Goal: Communication & Community: Connect with others

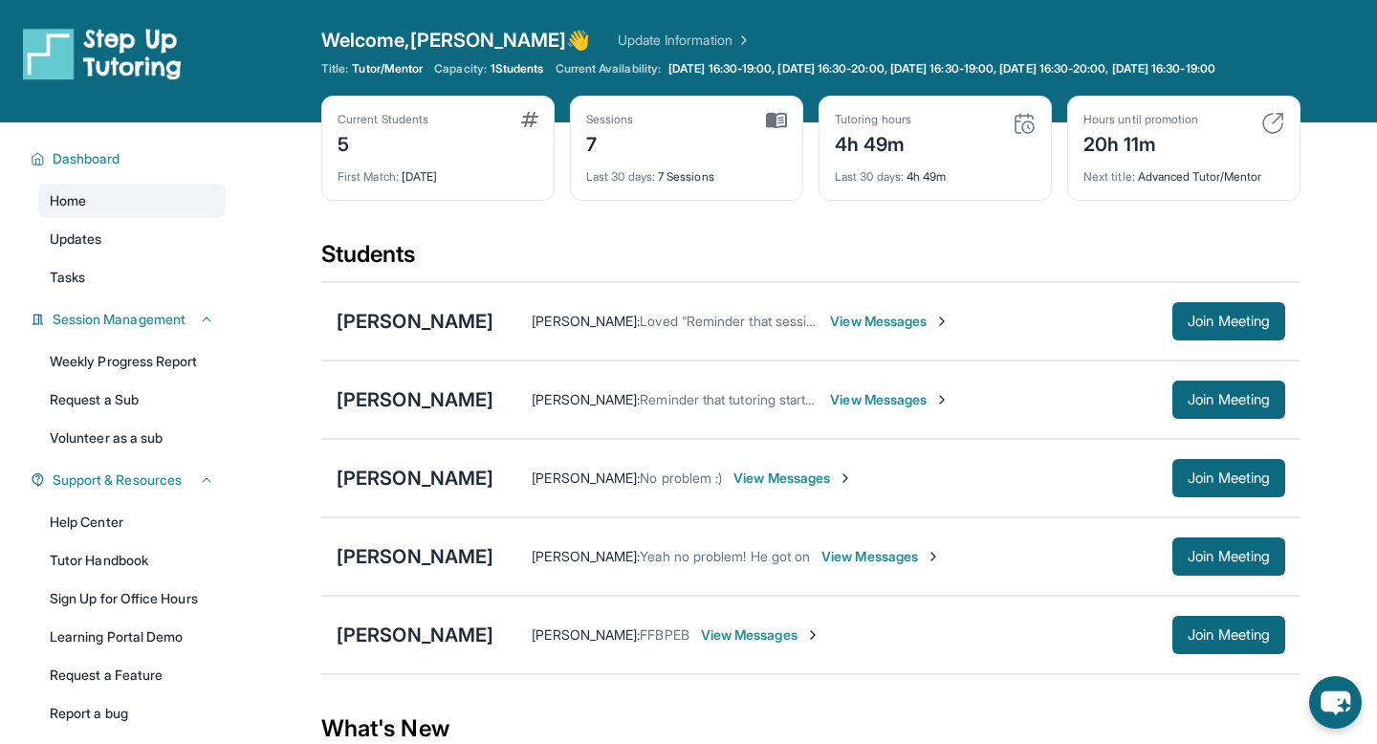
click at [878, 158] on div "4h 49m" at bounding box center [873, 142] width 76 height 31
click at [1189, 484] on span "Join Meeting" at bounding box center [1228, 477] width 82 height 11
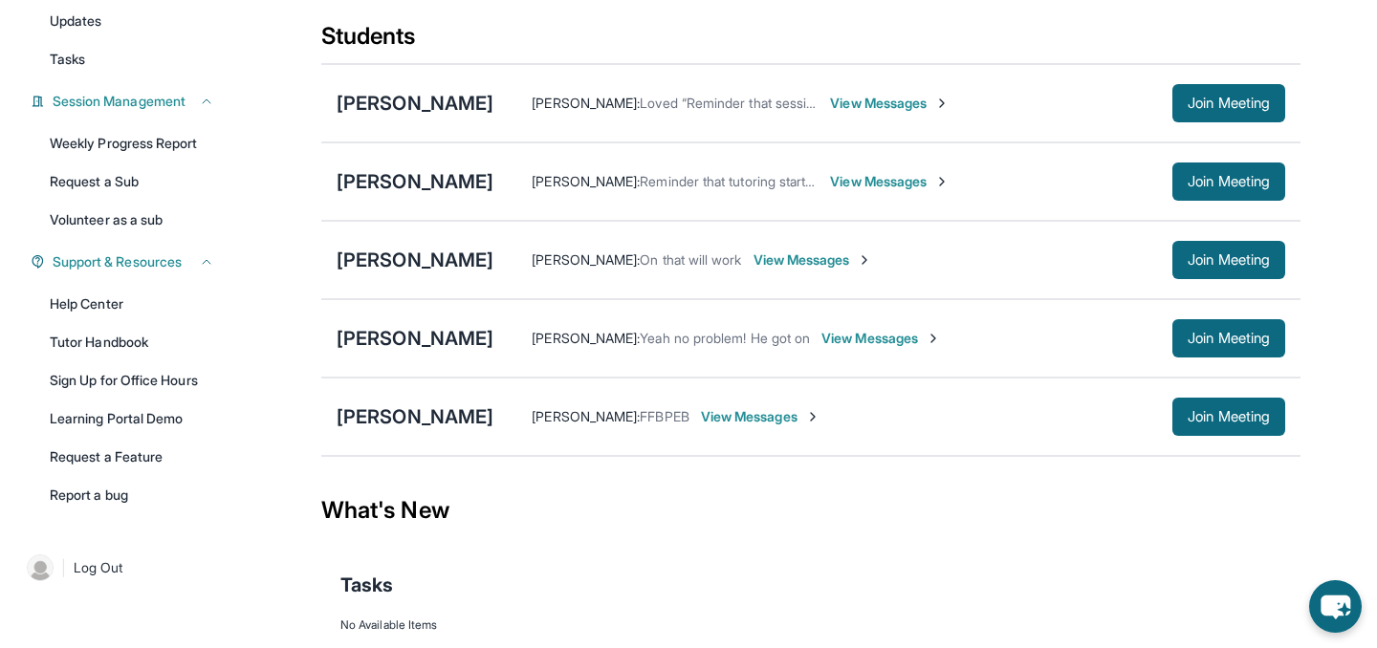
scroll to position [228, 0]
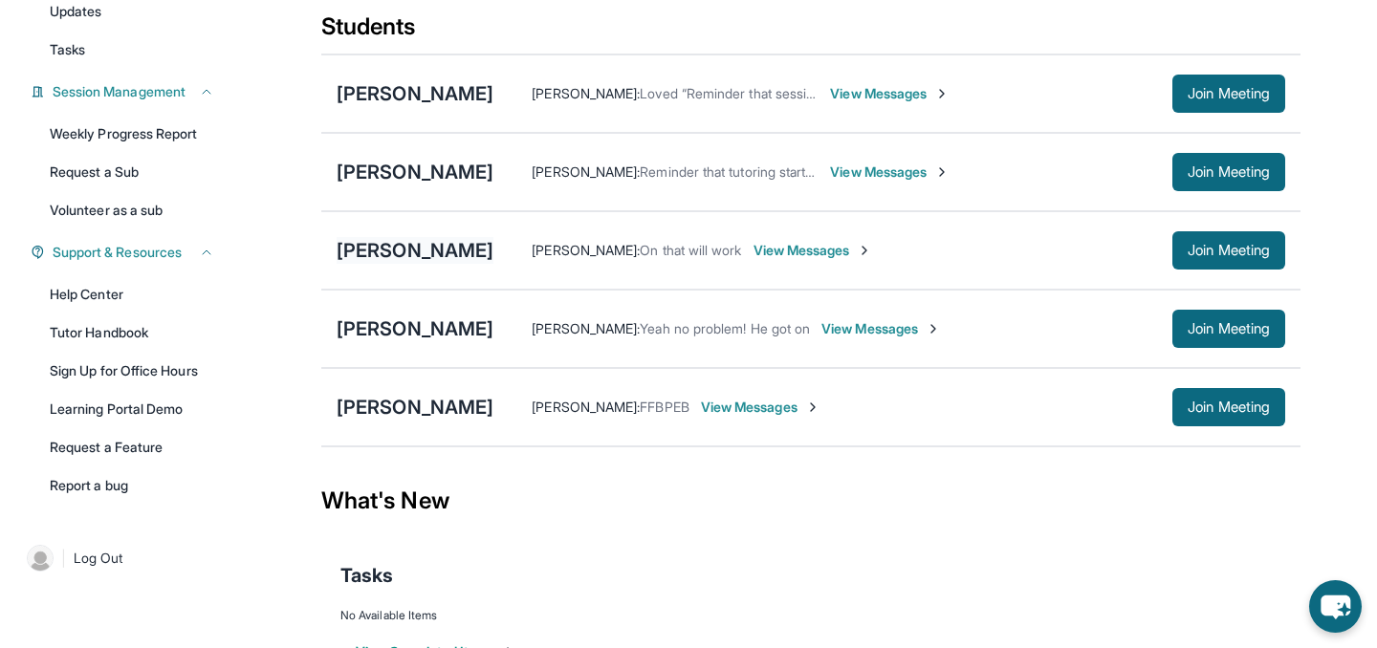
click at [382, 259] on div "[PERSON_NAME]" at bounding box center [414, 250] width 157 height 27
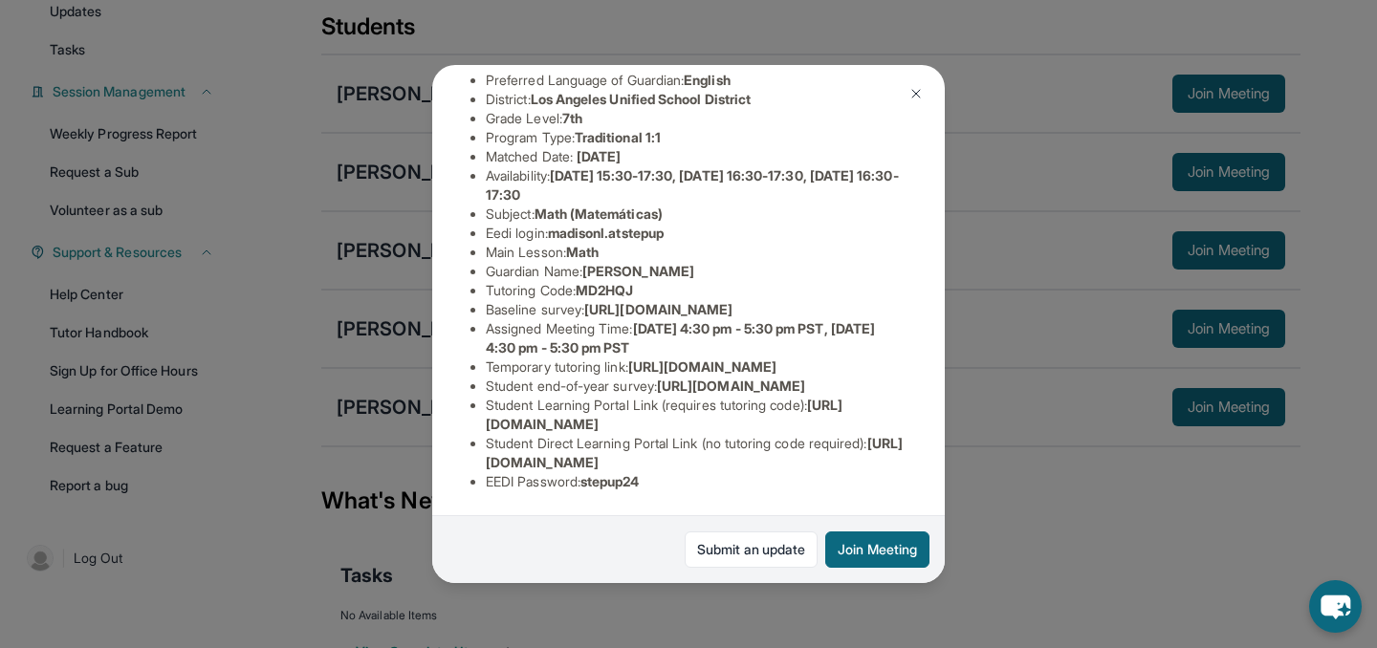
scroll to position [342, 0]
click at [916, 88] on img at bounding box center [915, 93] width 15 height 15
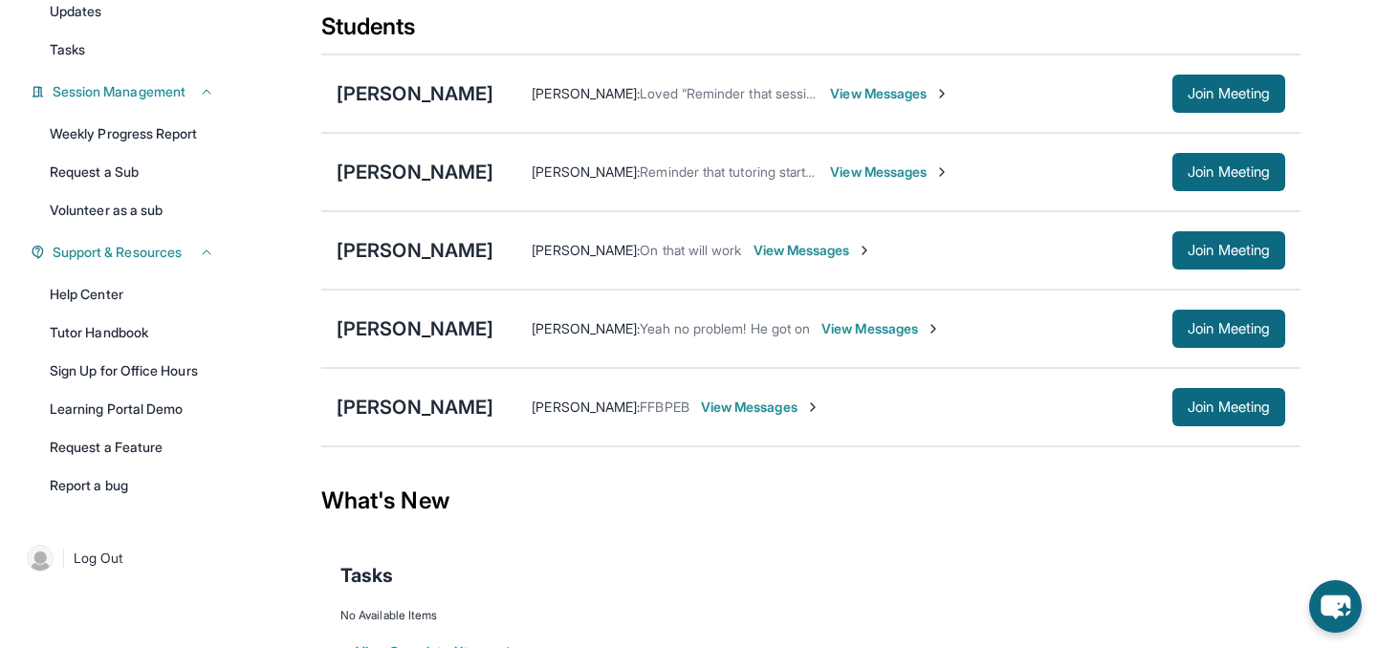
drag, startPoint x: 1240, startPoint y: 262, endPoint x: 978, endPoint y: 268, distance: 262.0
click at [978, 268] on div "[PERSON_NAME] : On that will work View Messages Join Meeting" at bounding box center [889, 250] width 792 height 38
click at [711, 252] on div "[PERSON_NAME] : On that will work View Messages Join Meeting" at bounding box center [889, 250] width 792 height 38
click at [763, 258] on span "View Messages" at bounding box center [812, 250] width 119 height 19
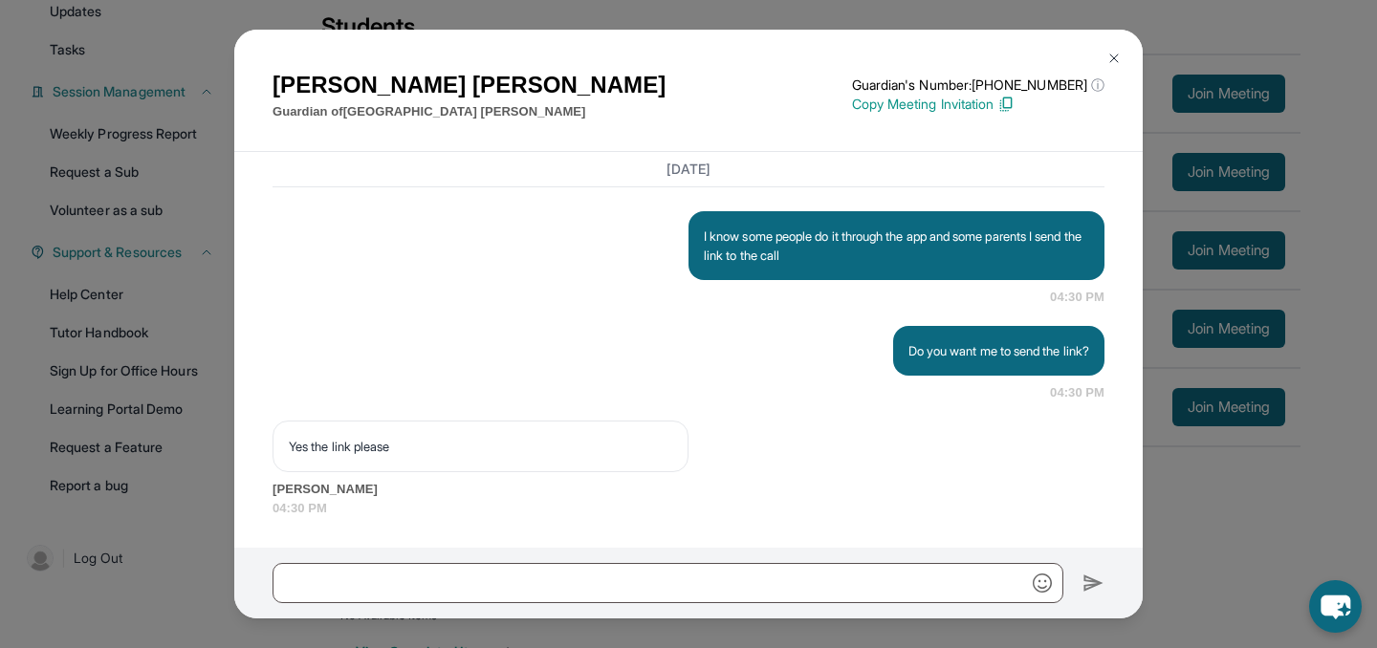
scroll to position [5360, 0]
click at [1014, 103] on img at bounding box center [1005, 104] width 17 height 17
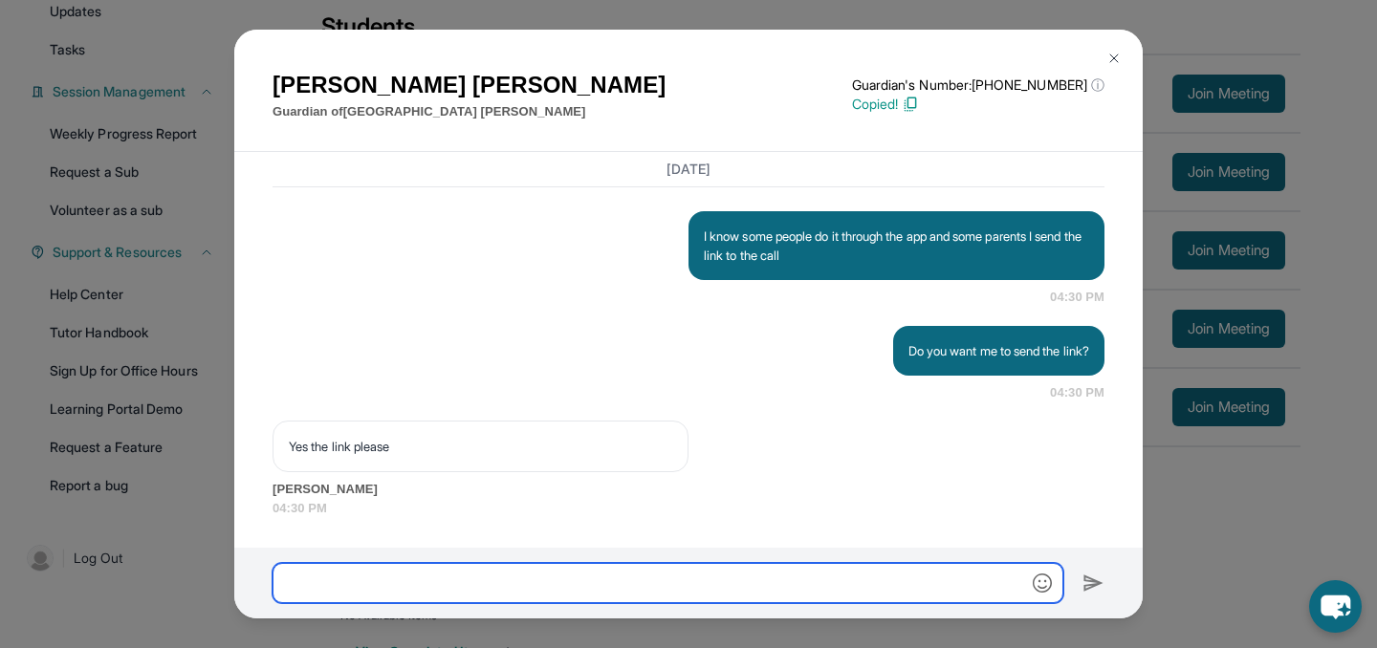
click at [488, 565] on input "text" at bounding box center [667, 583] width 791 height 40
paste input "**********"
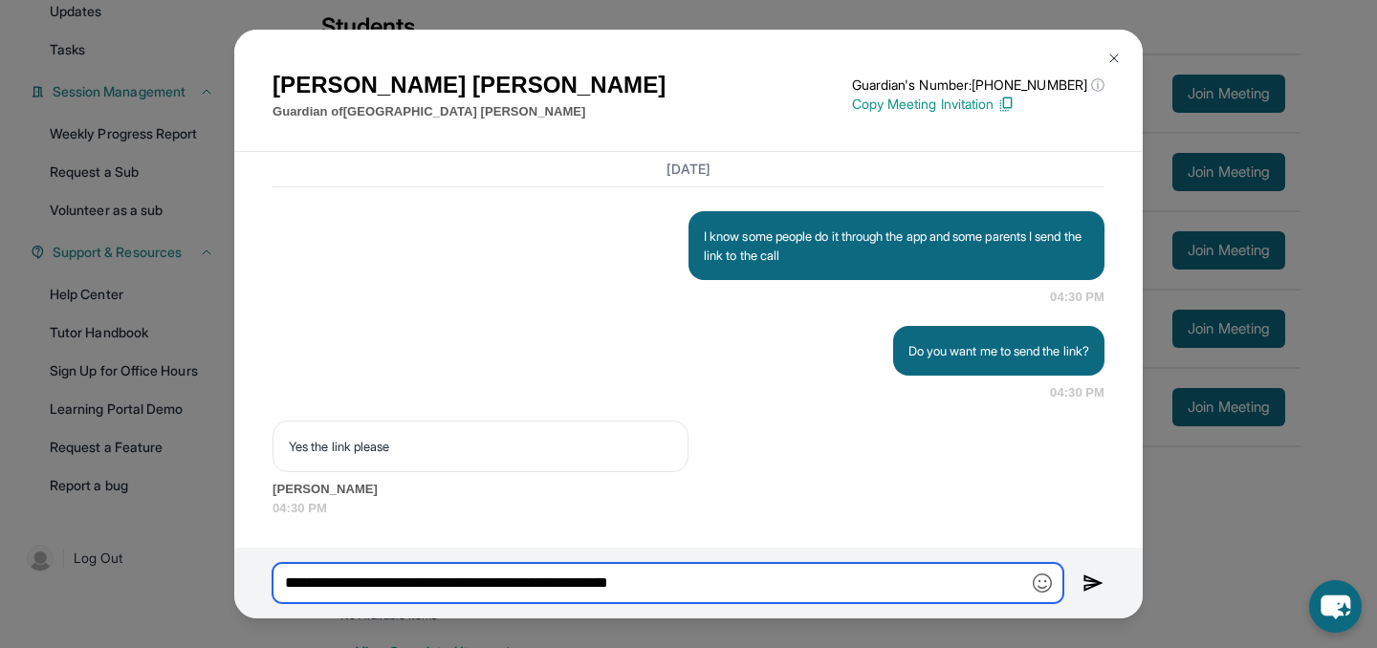
type input "**********"
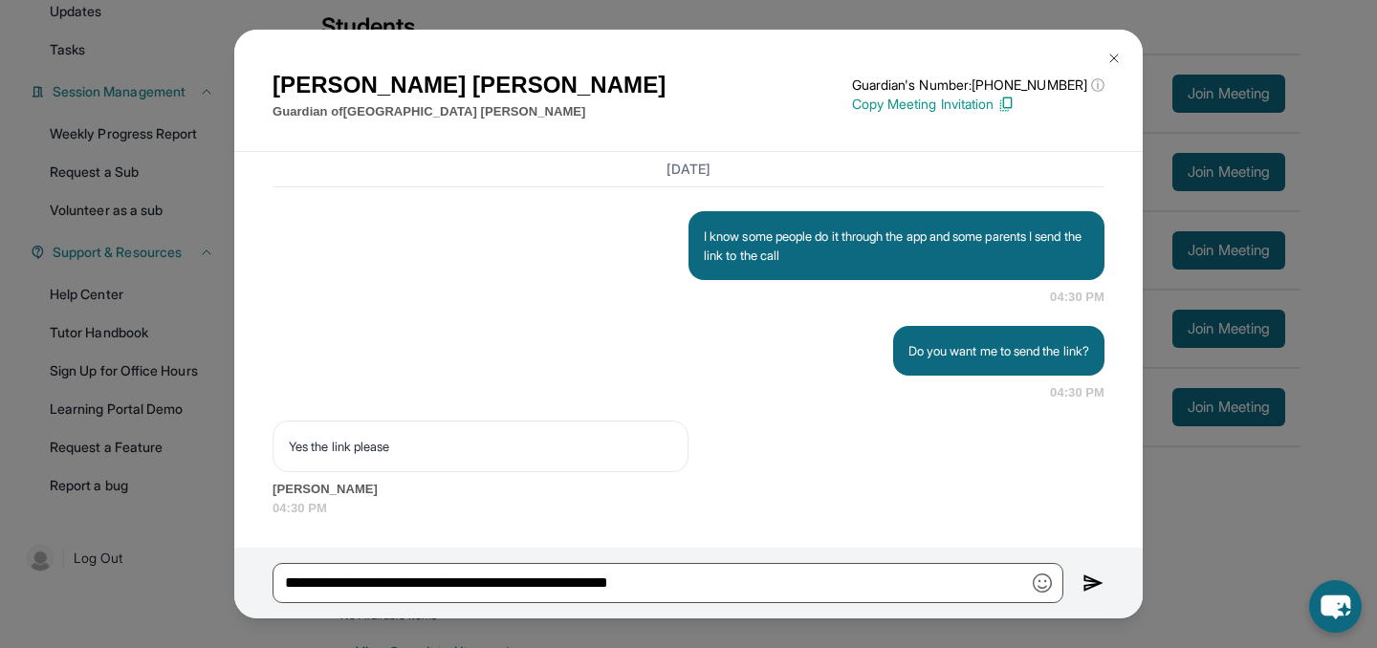
click at [1084, 579] on img at bounding box center [1093, 583] width 22 height 23
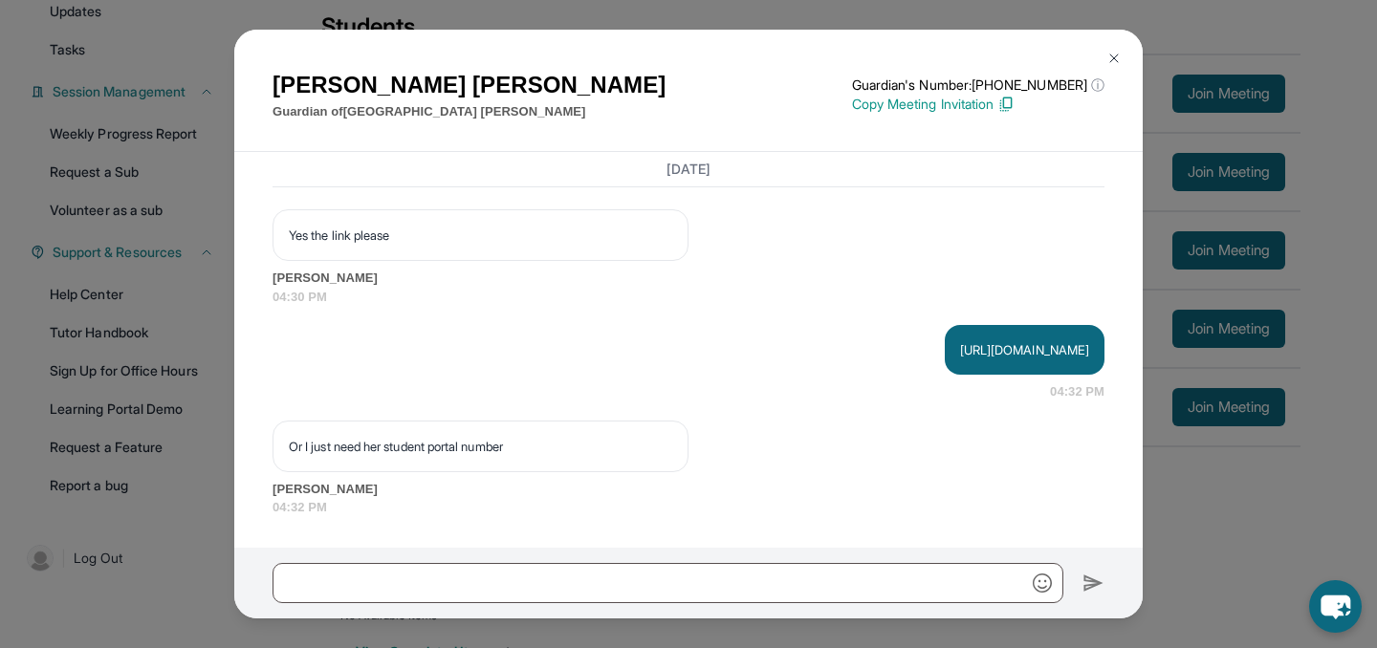
scroll to position [5570, 0]
click at [1109, 56] on img at bounding box center [1113, 58] width 15 height 15
